Goal: Transaction & Acquisition: Purchase product/service

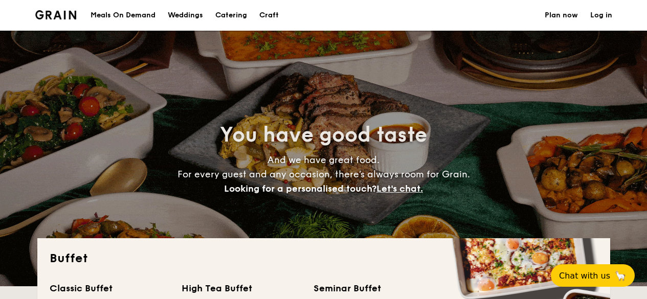
select select
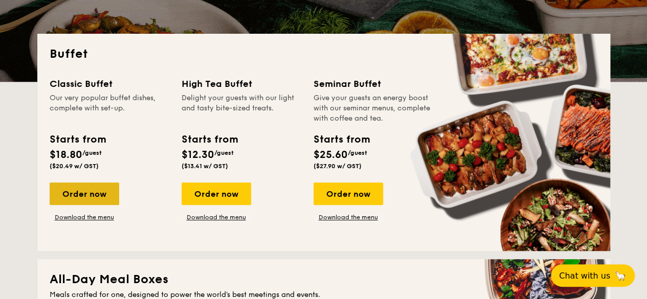
click at [80, 191] on div "Order now" at bounding box center [85, 194] width 70 height 23
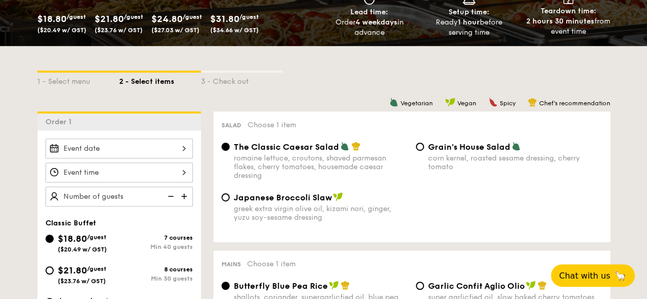
scroll to position [205, 0]
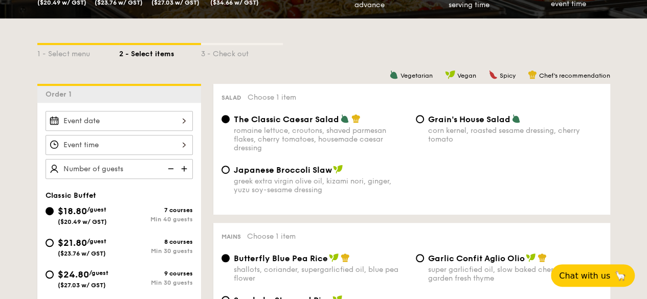
click at [419, 124] on div "Grain's House Salad corn kernel, roasted sesame dressing, cherry tomato" at bounding box center [509, 129] width 194 height 30
click at [420, 123] on input "Grain's House Salad corn kernel, roasted sesame dressing, cherry tomato" at bounding box center [420, 119] width 8 height 8
radio input "true"
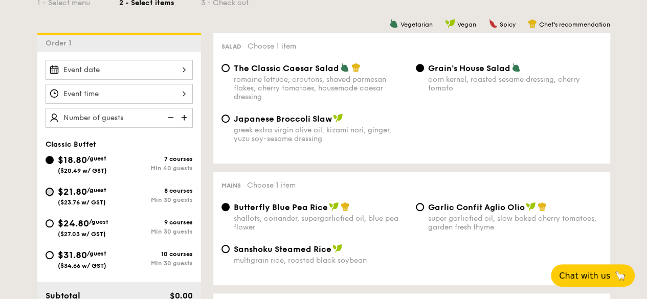
click at [52, 188] on input "$21.80 /guest ($23.76 w/ GST) 8 courses Min 30 guests" at bounding box center [50, 192] width 8 height 8
radio input "true"
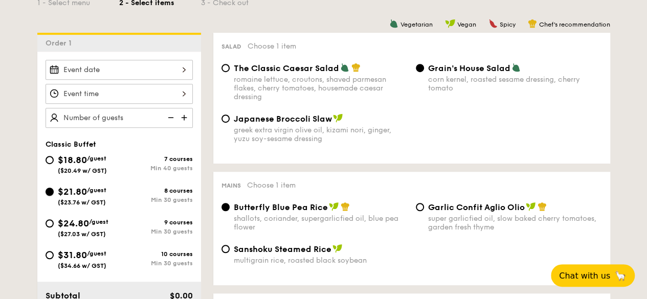
radio input "true"
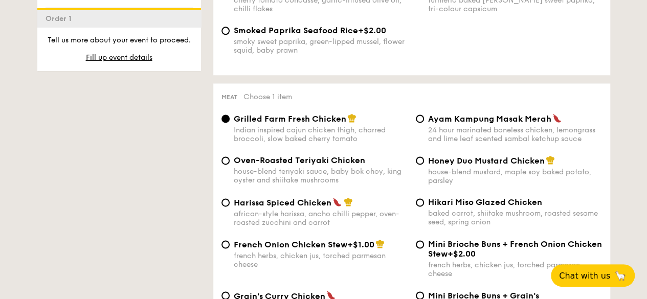
scroll to position [768, 0]
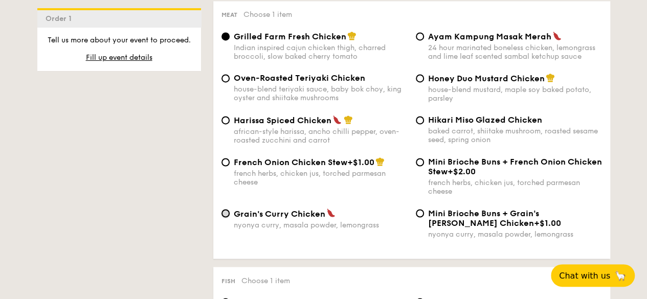
click at [227, 217] on input "Grain's [PERSON_NAME] Chicken nyonya [PERSON_NAME], masala powder, lemongrass" at bounding box center [226, 213] width 8 height 8
radio input "true"
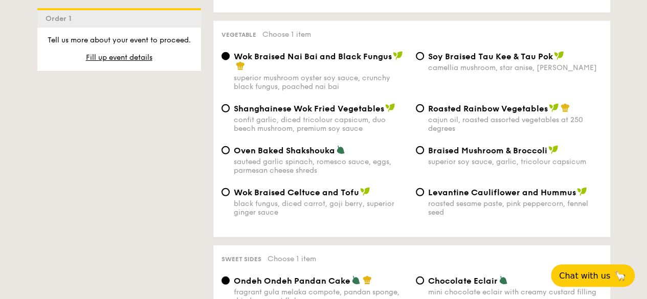
scroll to position [1330, 0]
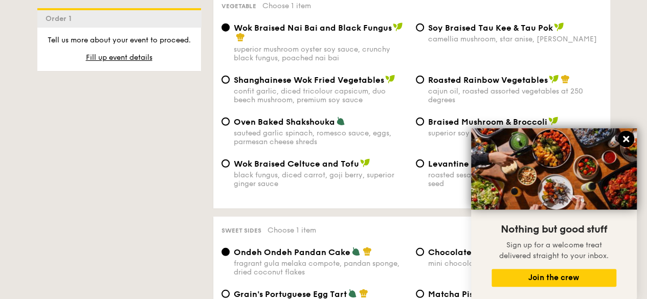
click at [623, 141] on icon at bounding box center [626, 139] width 9 height 9
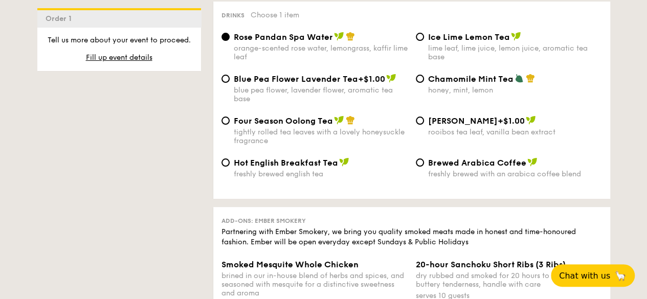
scroll to position [1692, 0]
